Goal: Navigation & Orientation: Find specific page/section

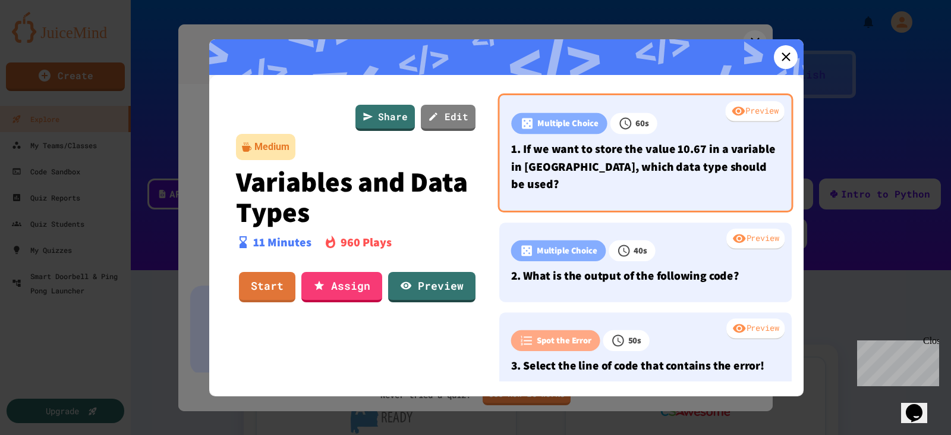
scroll to position [238, 0]
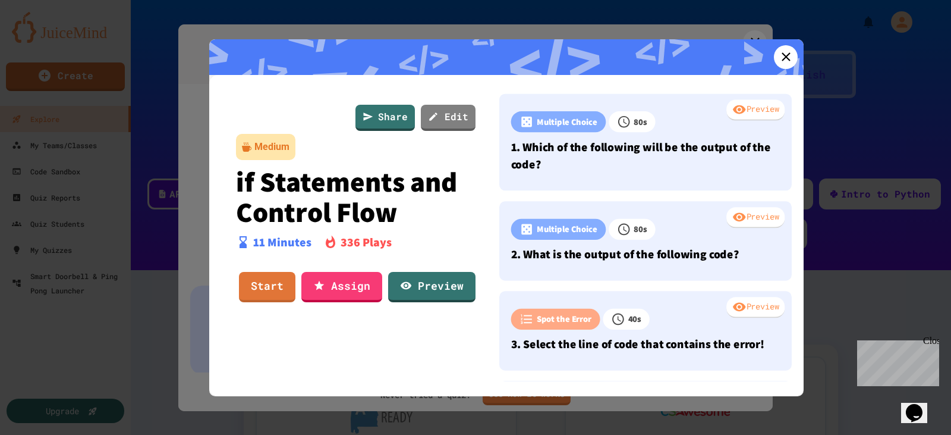
scroll to position [3, 0]
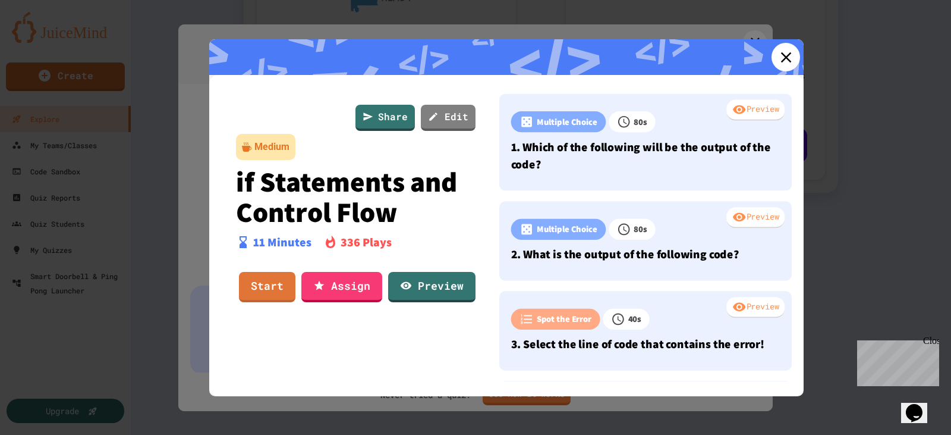
click at [779, 50] on icon at bounding box center [786, 57] width 18 height 18
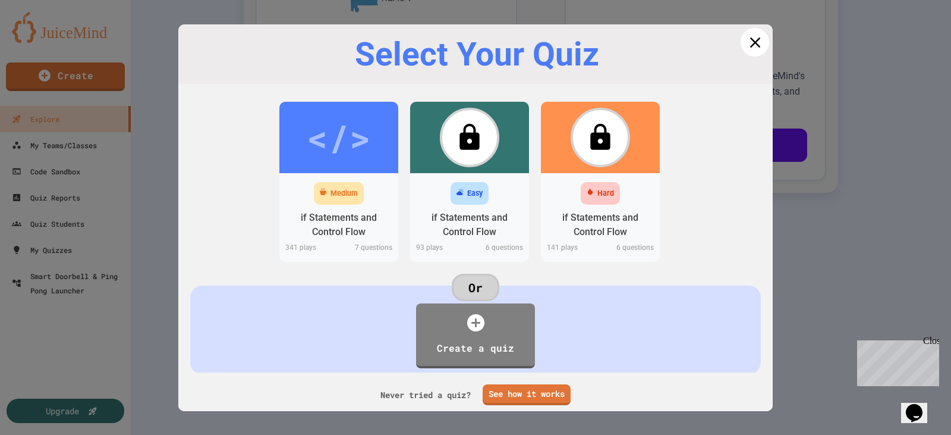
click at [748, 46] on icon at bounding box center [755, 42] width 18 height 18
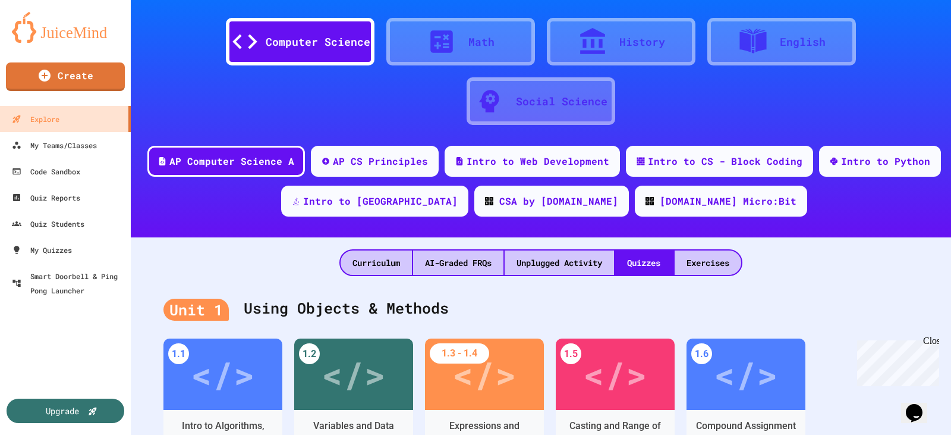
scroll to position [59, 0]
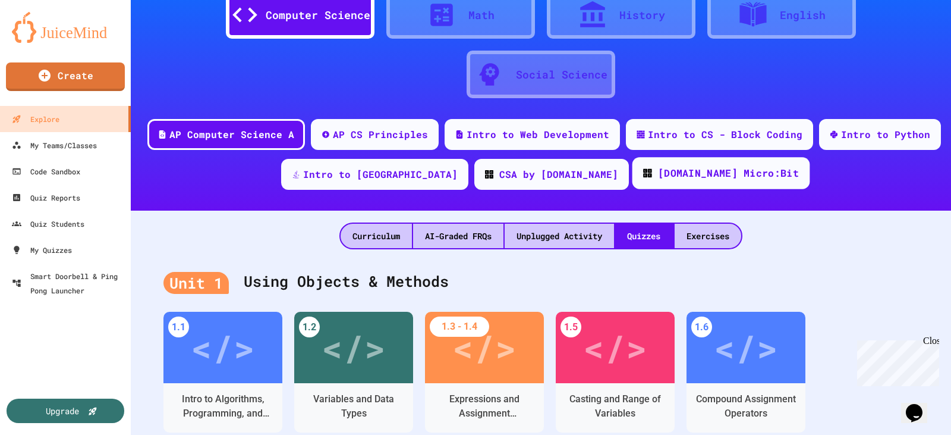
click at [663, 178] on div "[DOMAIN_NAME] Micro:Bit" at bounding box center [727, 173] width 141 height 15
